Goal: Transaction & Acquisition: Download file/media

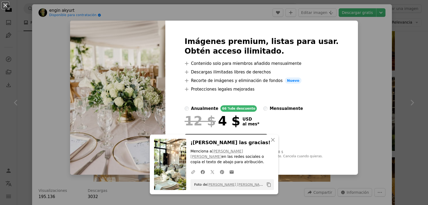
scroll to position [772, 0]
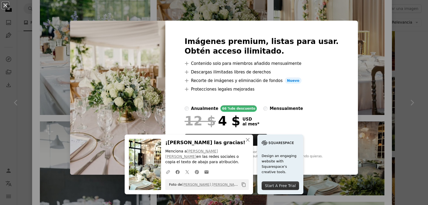
click at [388, 49] on div "An X shape An X shape Cerrar ¡Dale las gracias! Menciona a [PERSON_NAME] Sude E…" at bounding box center [214, 102] width 428 height 205
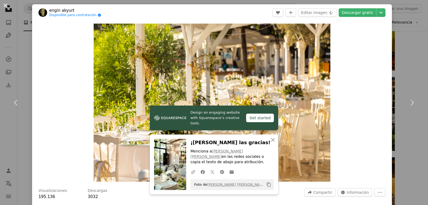
click at [4, 4] on button "An X shape" at bounding box center [5, 5] width 6 height 6
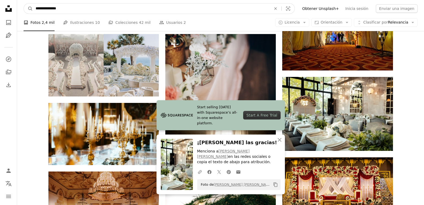
click at [165, 6] on input "**********" at bounding box center [151, 8] width 237 height 10
type input "**********"
click at [24, 3] on button "A magnifying glass" at bounding box center [28, 8] width 9 height 10
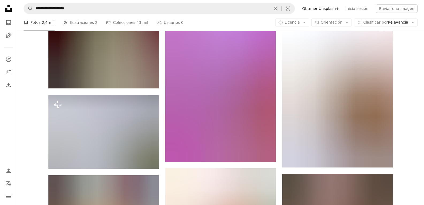
scroll to position [703, 0]
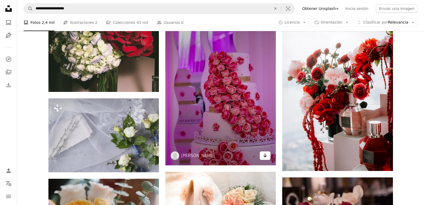
click at [263, 157] on link "Arrow pointing down" at bounding box center [265, 155] width 11 height 9
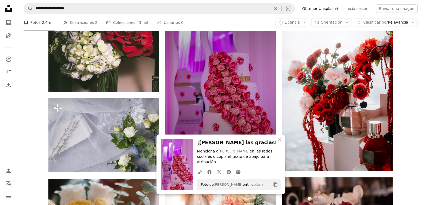
click at [243, 82] on img at bounding box center [220, 82] width 111 height 166
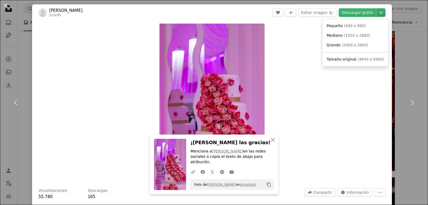
click at [379, 14] on icon "Chevron down" at bounding box center [381, 12] width 9 height 6
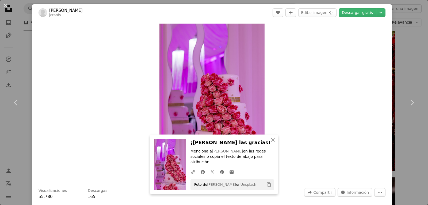
click at [412, 69] on div "An X shape Chevron left Chevron right An X shape Cerrar ¡Dale las gracias! Menc…" at bounding box center [214, 102] width 428 height 205
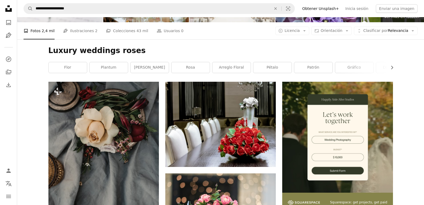
scroll to position [49, 0]
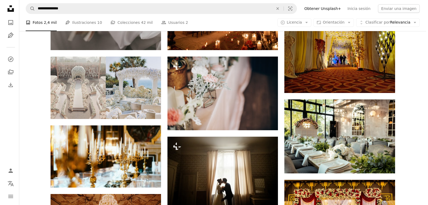
scroll to position [504, 0]
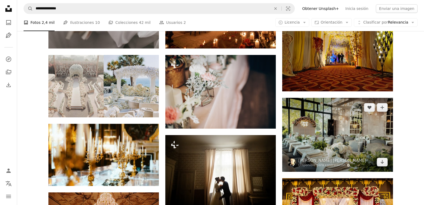
click at [352, 132] on img at bounding box center [337, 135] width 111 height 74
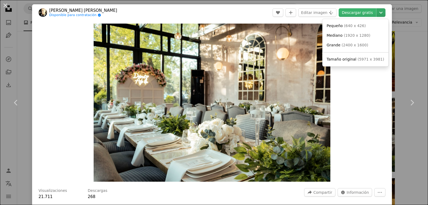
click at [380, 13] on icon "Elegir el tamaño de descarga" at bounding box center [381, 13] width 3 height 2
click at [344, 37] on span "( 1920 x 1280 )" at bounding box center [357, 35] width 26 height 4
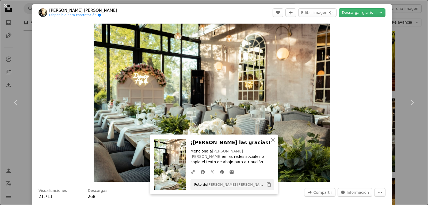
click at [354, 71] on div "Zoom in" at bounding box center [212, 102] width 360 height 163
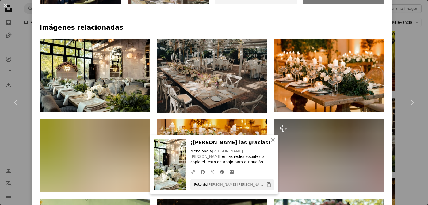
scroll to position [323, 0]
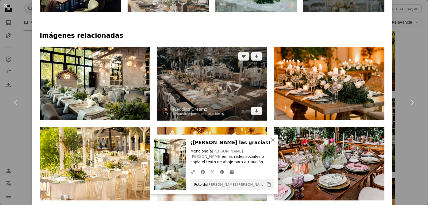
click at [242, 75] on img at bounding box center [212, 84] width 111 height 74
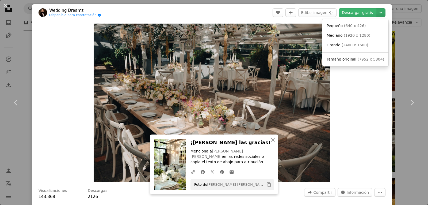
click at [380, 12] on icon "Elegir el tamaño de descarga" at bounding box center [381, 13] width 3 height 2
click at [355, 34] on span "( 1920 x 1280 )" at bounding box center [357, 35] width 26 height 4
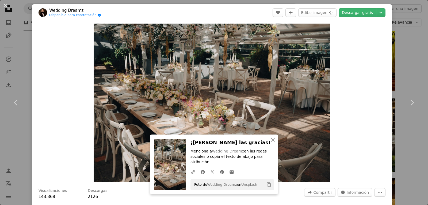
click at [405, 41] on div "An X shape Chevron left Chevron right An X shape Cerrar ¡Dale las gracias! Menc…" at bounding box center [214, 102] width 428 height 205
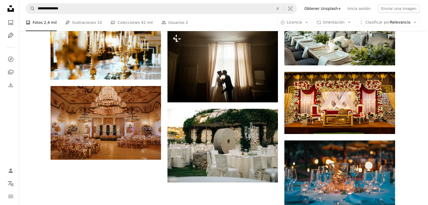
scroll to position [612, 0]
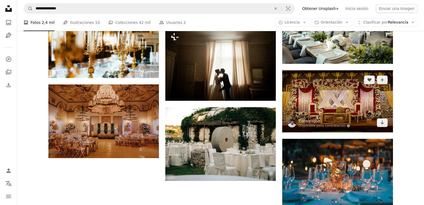
click at [352, 97] on img at bounding box center [337, 101] width 111 height 62
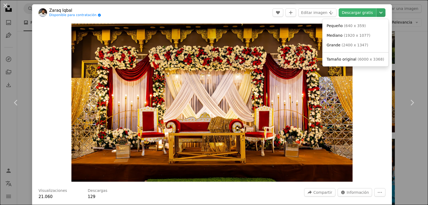
click at [378, 12] on icon "Chevron down" at bounding box center [381, 12] width 9 height 6
click at [353, 34] on span "( 1920 x 1077 )" at bounding box center [357, 35] width 26 height 4
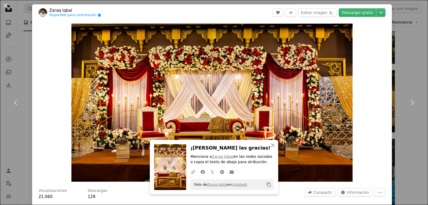
click at [372, 67] on div "Zoom in" at bounding box center [212, 102] width 360 height 163
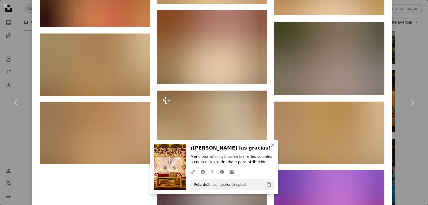
scroll to position [641, 0]
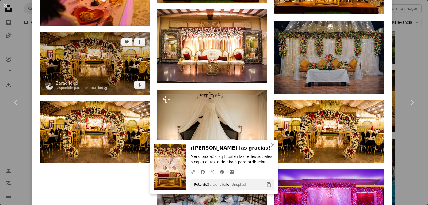
click at [100, 63] on img at bounding box center [95, 63] width 111 height 62
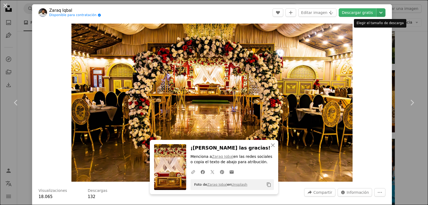
click at [380, 13] on icon "Elegir el tamaño de descarga" at bounding box center [381, 13] width 3 height 2
click at [377, 13] on icon "Chevron down" at bounding box center [381, 12] width 9 height 6
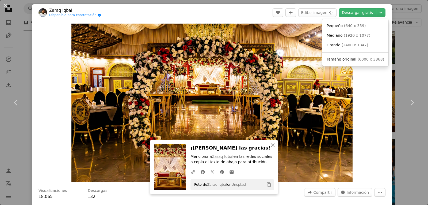
click at [352, 37] on span "( 1920 x 1077 )" at bounding box center [357, 35] width 26 height 4
